Goal: Find specific page/section: Find specific page/section

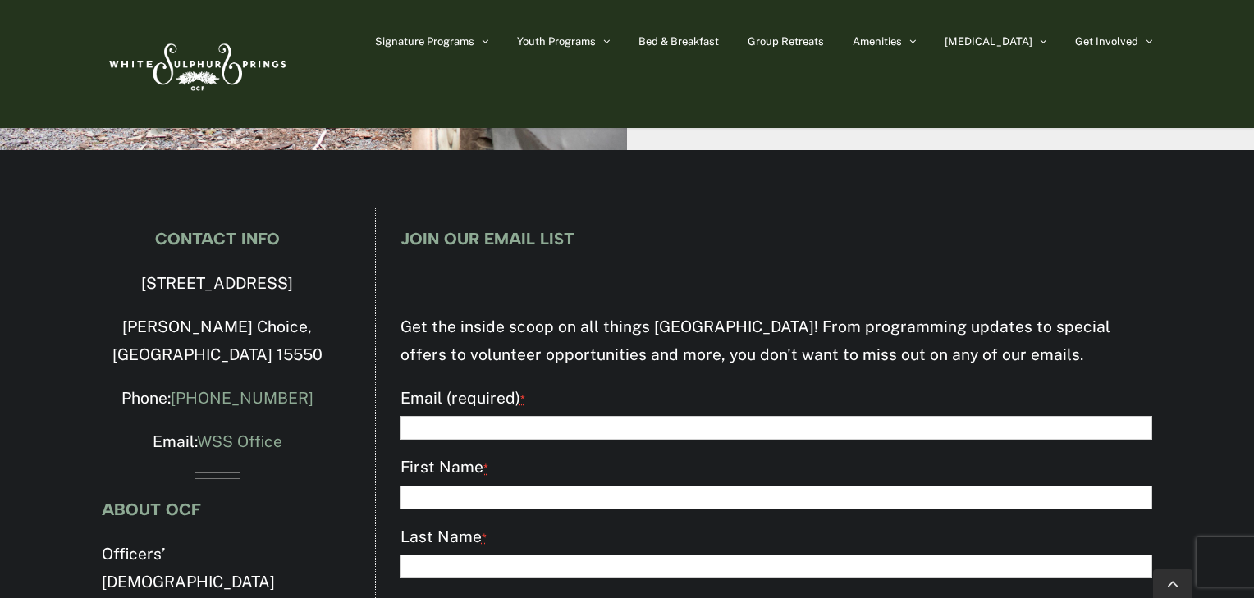
scroll to position [4392, 0]
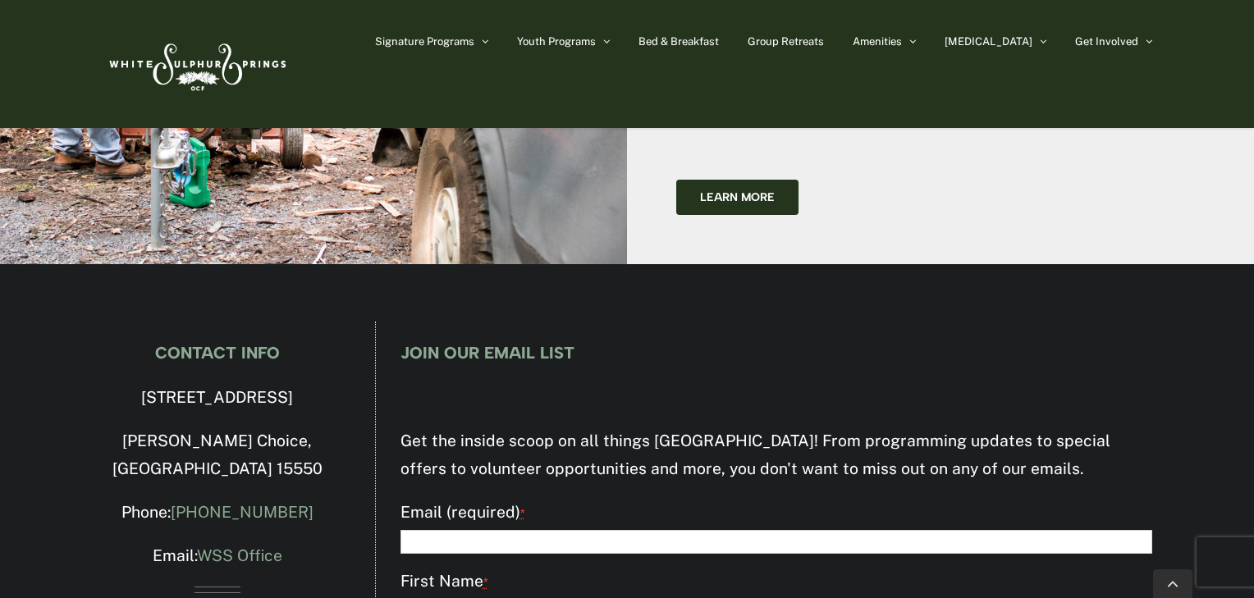
click at [144, 384] on p "[STREET_ADDRESS]" at bounding box center [217, 398] width 231 height 28
click at [139, 384] on p "[STREET_ADDRESS]" at bounding box center [217, 398] width 231 height 28
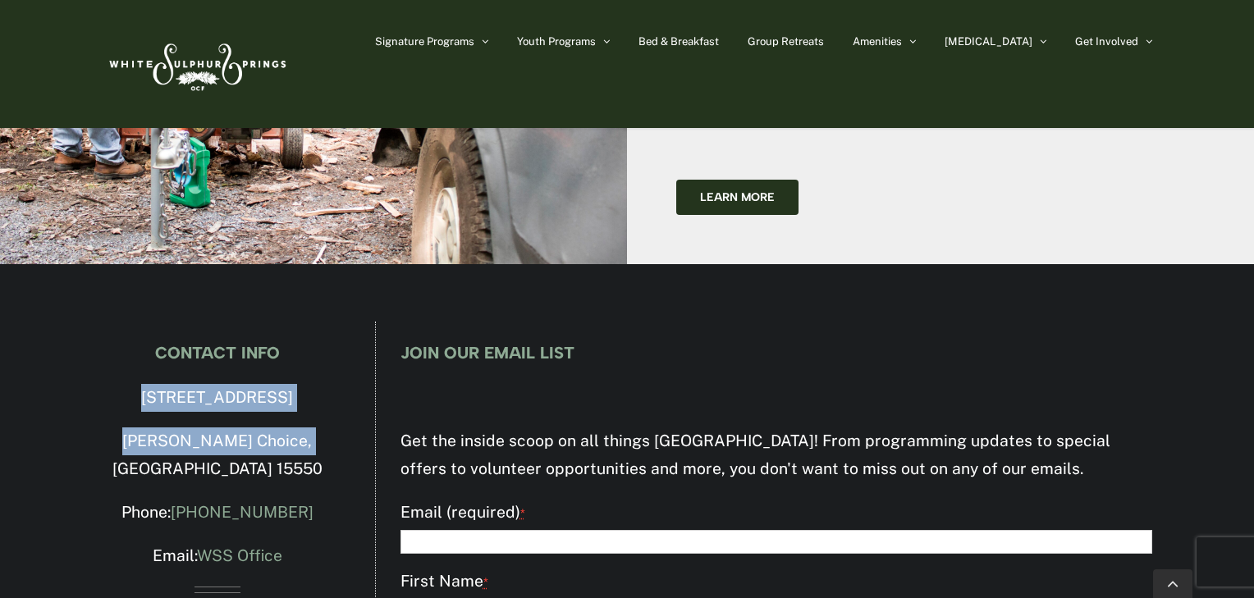
drag, startPoint x: 139, startPoint y: 230, endPoint x: 280, endPoint y: 272, distance: 147.2
copy div "[STREET_ADDRESS][PERSON_NAME]"
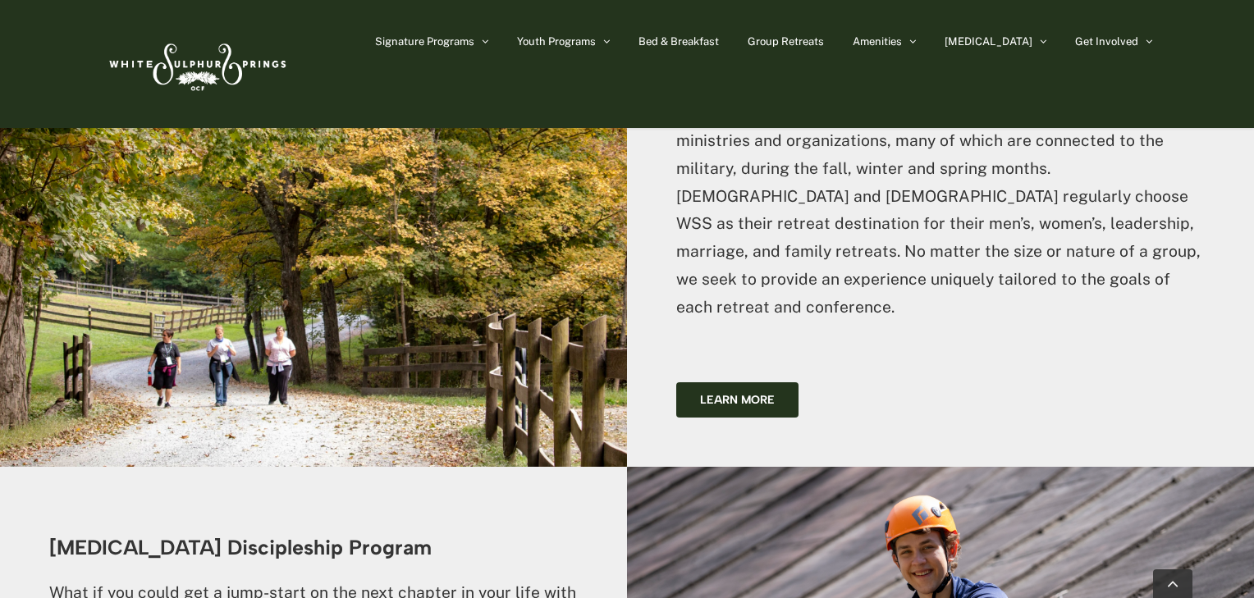
scroll to position [2947, 0]
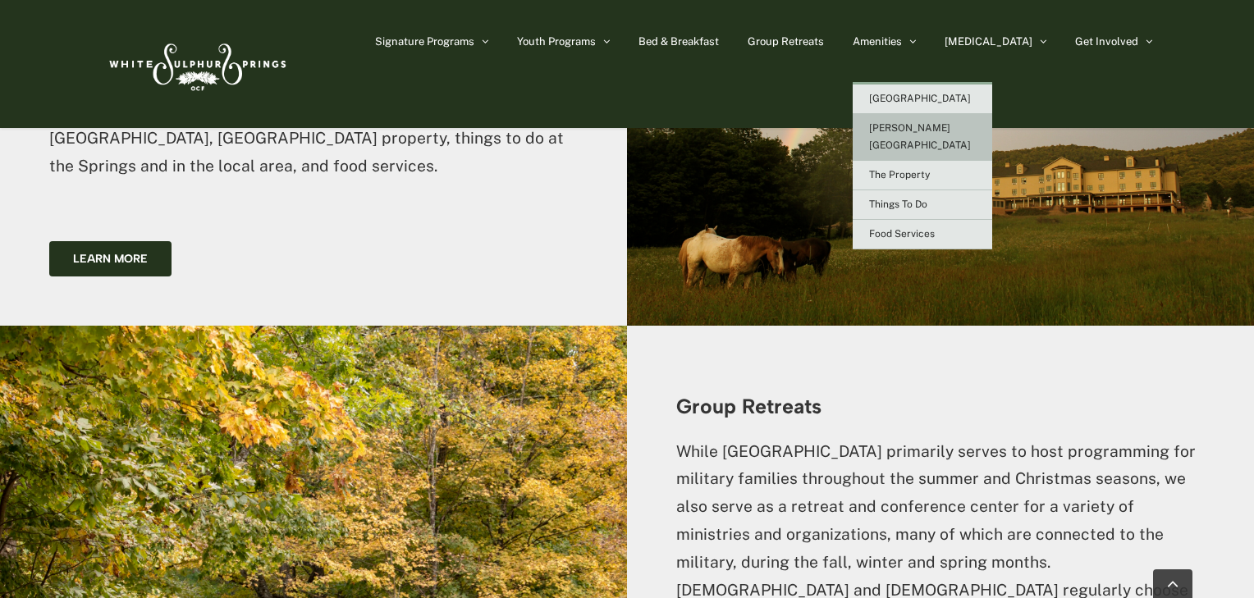
click at [954, 125] on span "[PERSON_NAME][GEOGRAPHIC_DATA]" at bounding box center [920, 136] width 102 height 29
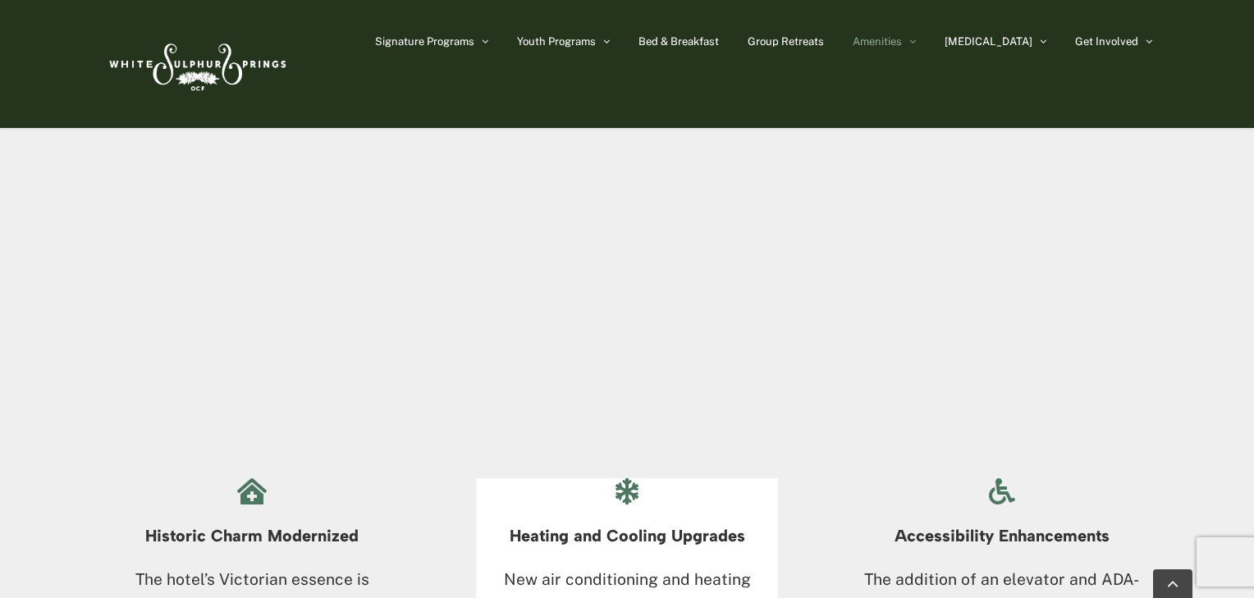
scroll to position [1116, 0]
